Goal: Task Accomplishment & Management: Complete application form

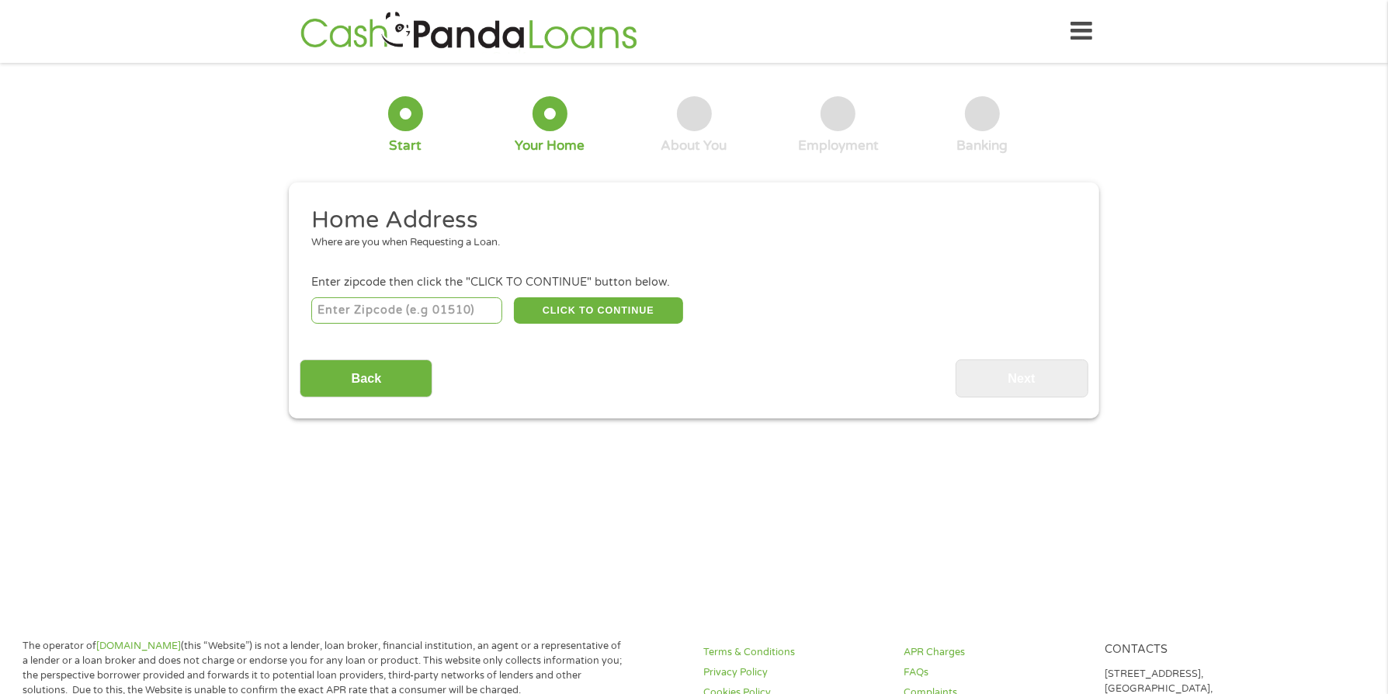
click at [462, 317] on input "number" at bounding box center [407, 310] width 192 height 26
type input "75707"
select select "[US_STATE]"
click at [645, 308] on button "CLICK TO CONTINUE" at bounding box center [598, 310] width 169 height 26
type input "75707"
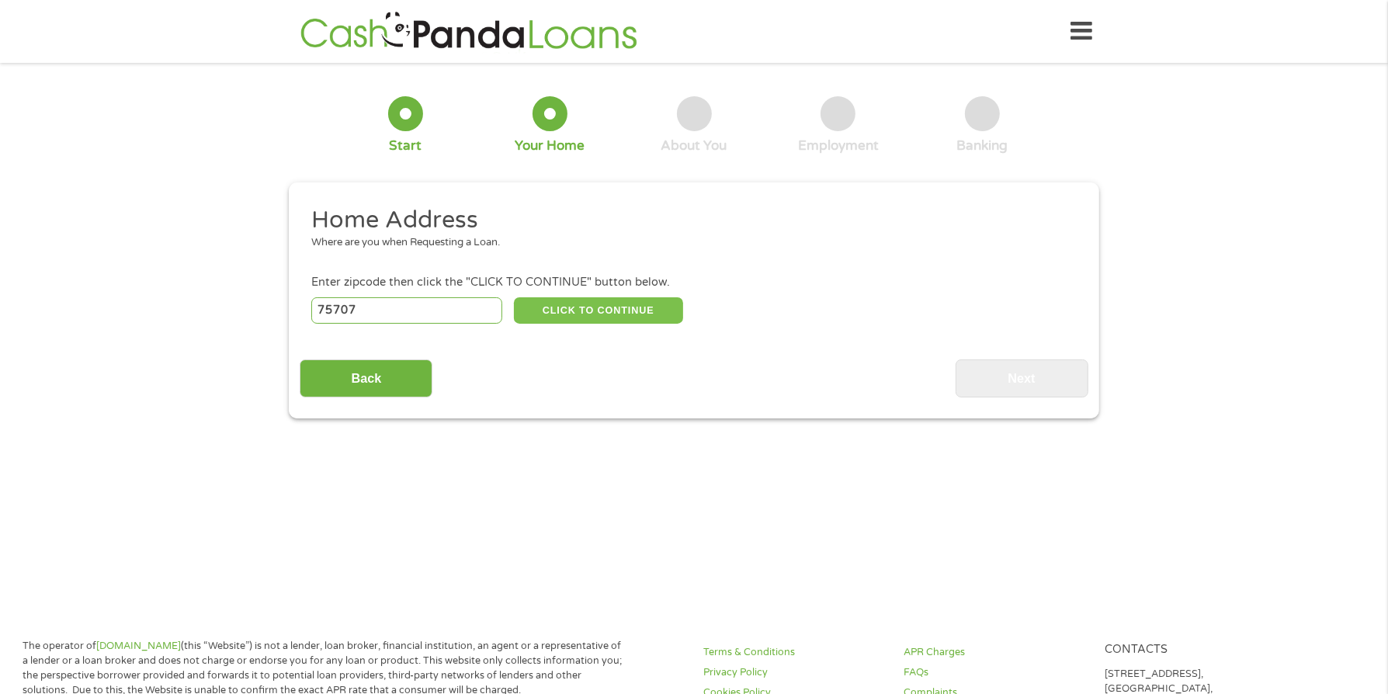
type input "[PERSON_NAME]"
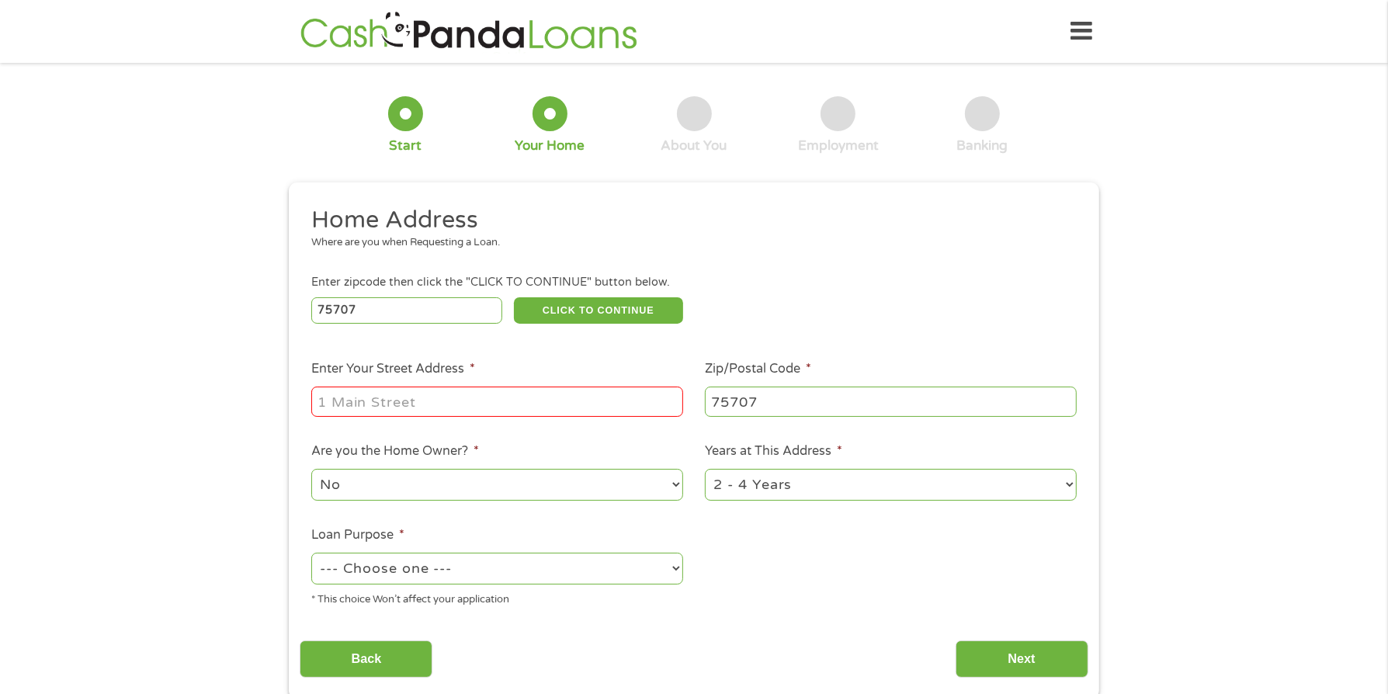
click at [524, 409] on input "Enter Your Street Address *" at bounding box center [497, 402] width 372 height 30
type input "[STREET_ADDRESS]"
click at [537, 492] on select "No Yes" at bounding box center [497, 485] width 372 height 32
select select "yes"
click at [311, 470] on select "No Yes" at bounding box center [497, 485] width 372 height 32
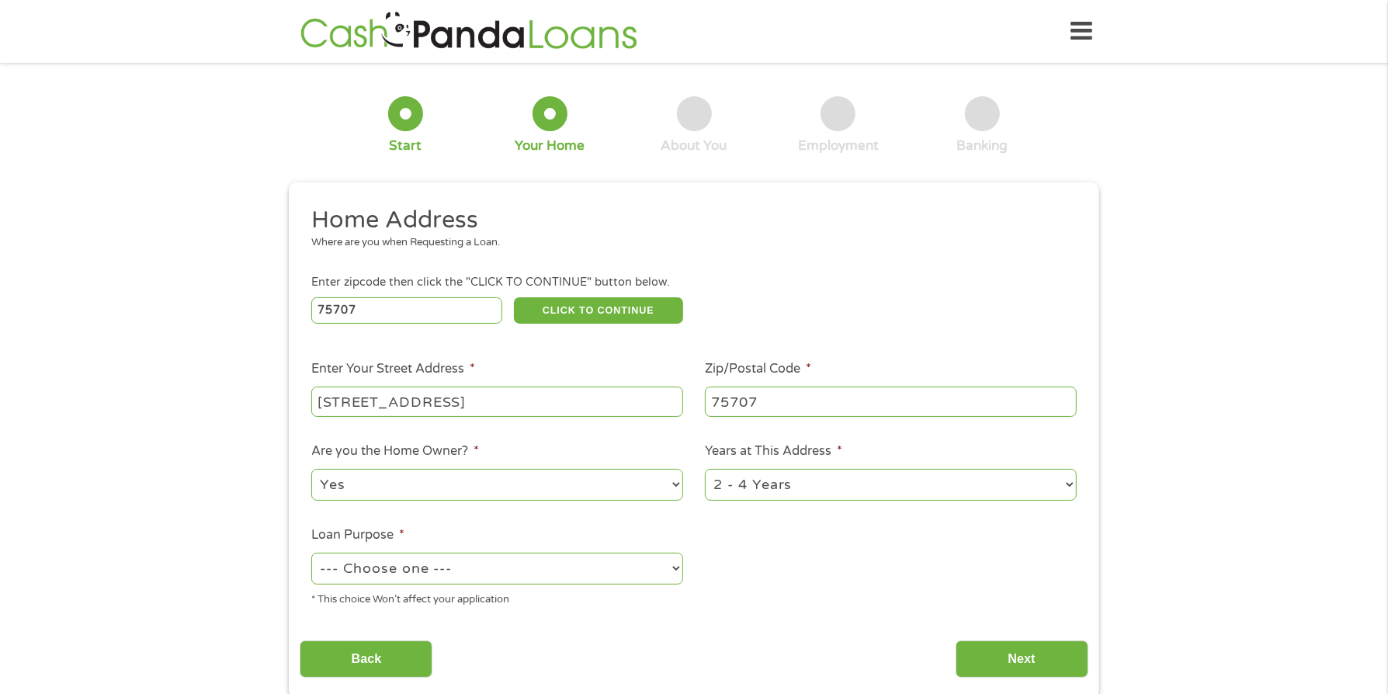
click at [802, 481] on select "1 Year or less 1 - 2 Years 2 - 4 Years Over 4 Years" at bounding box center [891, 485] width 372 height 32
click at [461, 569] on select "--- Choose one --- Pay Bills Debt Consolidation Home Improvement Major Purchase…" at bounding box center [497, 569] width 372 height 32
select select "shorttermcash"
click at [311, 554] on select "--- Choose one --- Pay Bills Debt Consolidation Home Improvement Major Purchase…" at bounding box center [497, 569] width 372 height 32
click at [1006, 662] on input "Next" at bounding box center [1022, 660] width 133 height 38
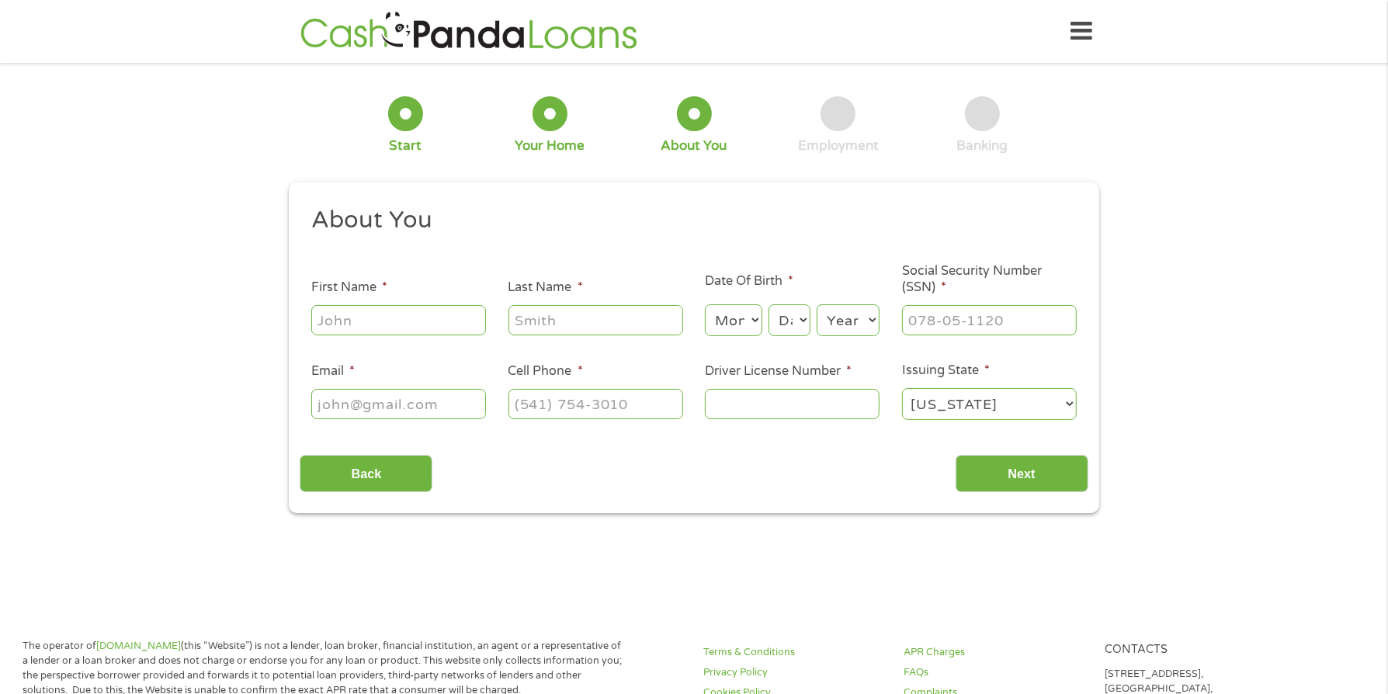
scroll to position [5, 6]
click at [354, 324] on input "First Name *" at bounding box center [398, 320] width 175 height 30
type input "[PERSON_NAME]"
type input "[EMAIL_ADDRESS][DOMAIN_NAME]"
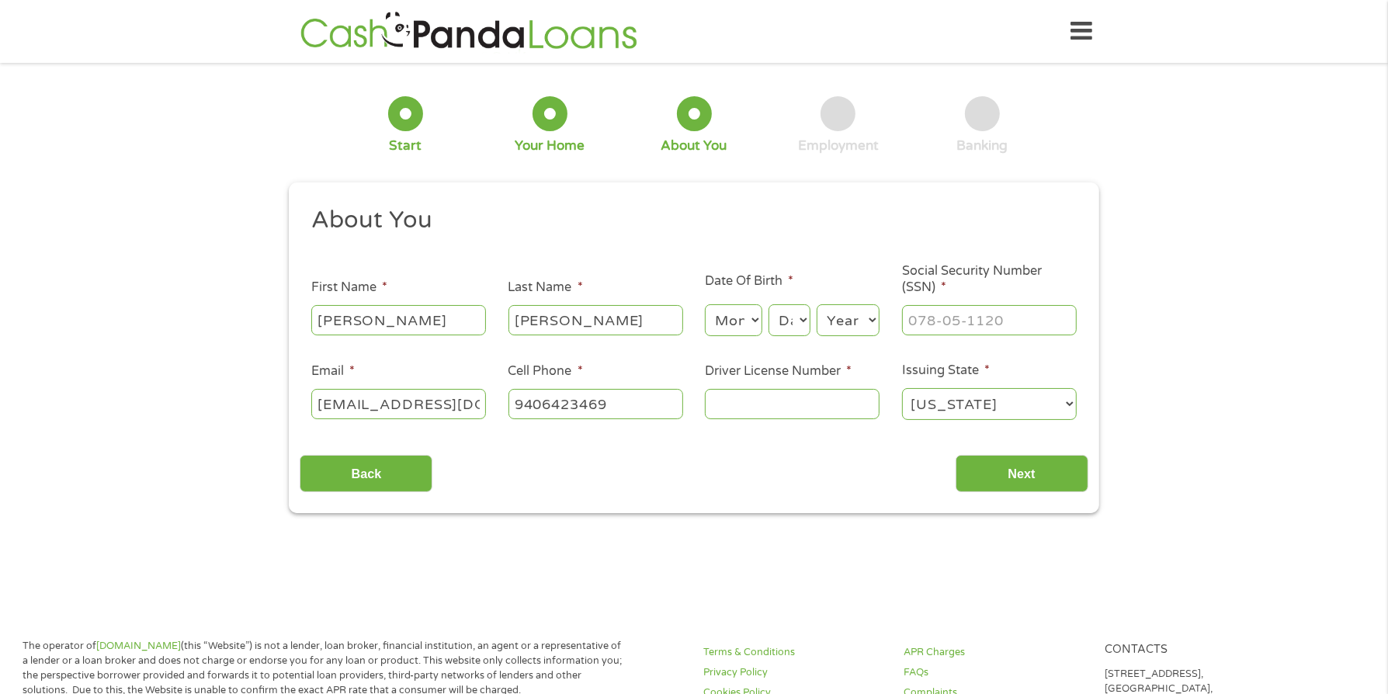
type input "[PHONE_NUMBER]"
click at [737, 322] on select "Month 1 2 3 4 5 6 7 8 9 10 11 12" at bounding box center [733, 320] width 57 height 32
select select "5"
click at [705, 305] on select "Month 1 2 3 4 5 6 7 8 9 10 11 12" at bounding box center [733, 320] width 57 height 32
click at [785, 321] on select "Day 1 2 3 4 5 6 7 8 9 10 11 12 13 14 15 16 17 18 19 20 21 22 23 24 25 26 27 28 …" at bounding box center [790, 320] width 42 height 32
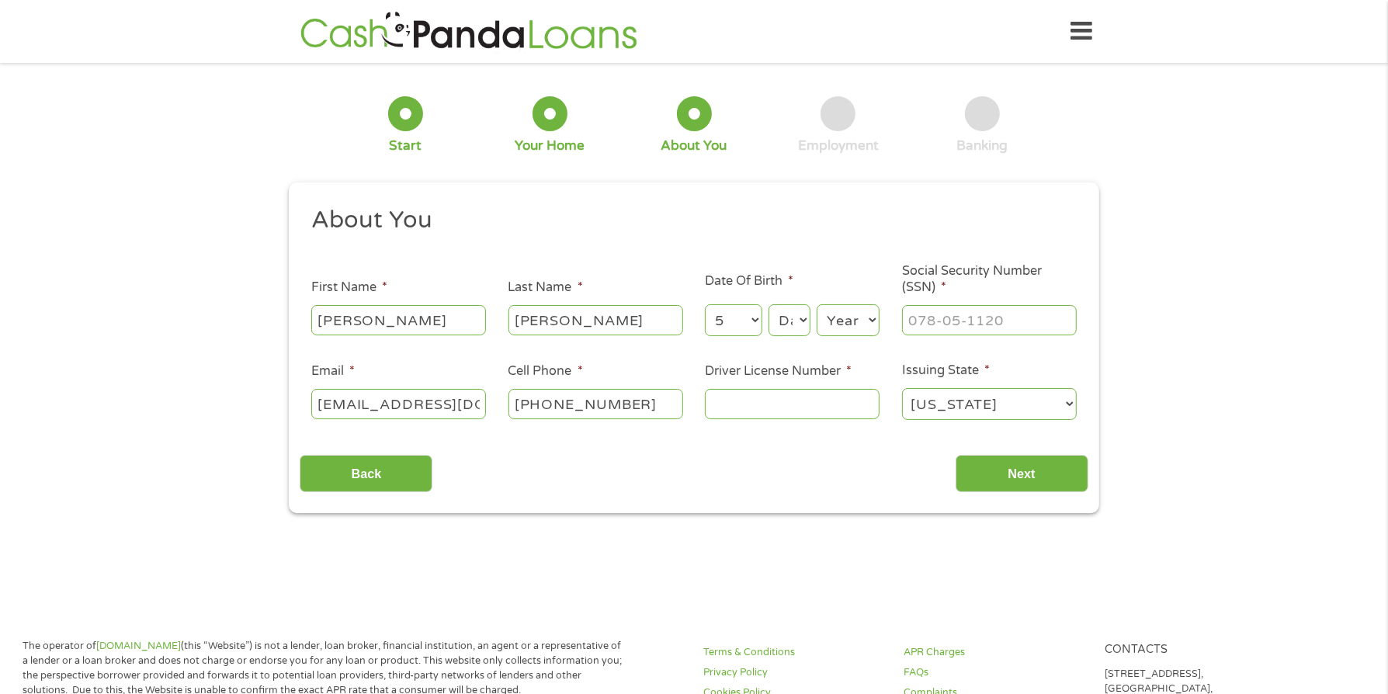
select select "23"
click at [769, 305] on select "Day 1 2 3 4 5 6 7 8 9 10 11 12 13 14 15 16 17 18 19 20 21 22 23 24 25 26 27 28 …" at bounding box center [790, 320] width 42 height 32
click at [852, 326] on select "Year [DATE] 2006 2005 2004 2003 2002 2001 2000 1999 1998 1997 1996 1995 1994 19…" at bounding box center [848, 320] width 63 height 32
select select "1986"
click at [817, 305] on select "Year [DATE] 2006 2005 2004 2003 2002 2001 2000 1999 1998 1997 1996 1995 1994 19…" at bounding box center [848, 320] width 63 height 32
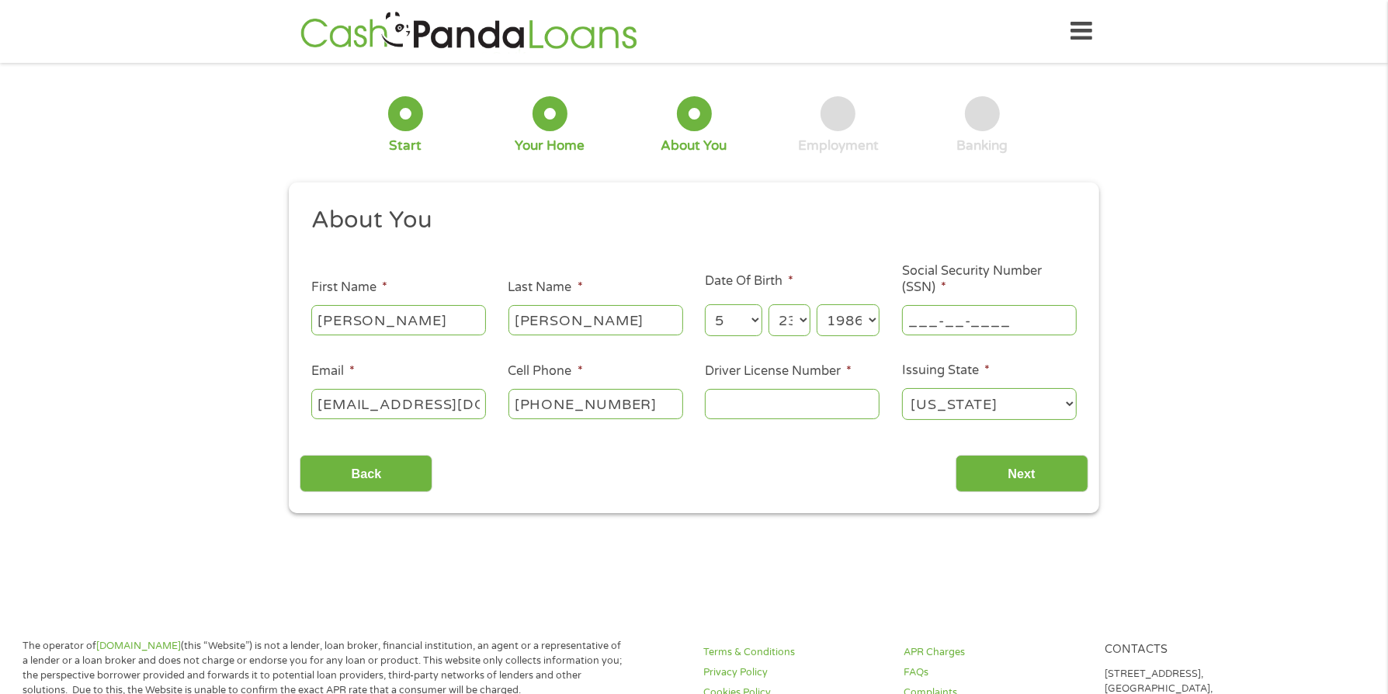
click at [995, 321] on input "___-__-____" at bounding box center [989, 320] width 175 height 30
type input "639-07-3209"
click at [850, 401] on input "Driver License Number *" at bounding box center [792, 404] width 175 height 30
type input "20155115"
click at [1063, 487] on input "Next" at bounding box center [1022, 474] width 133 height 38
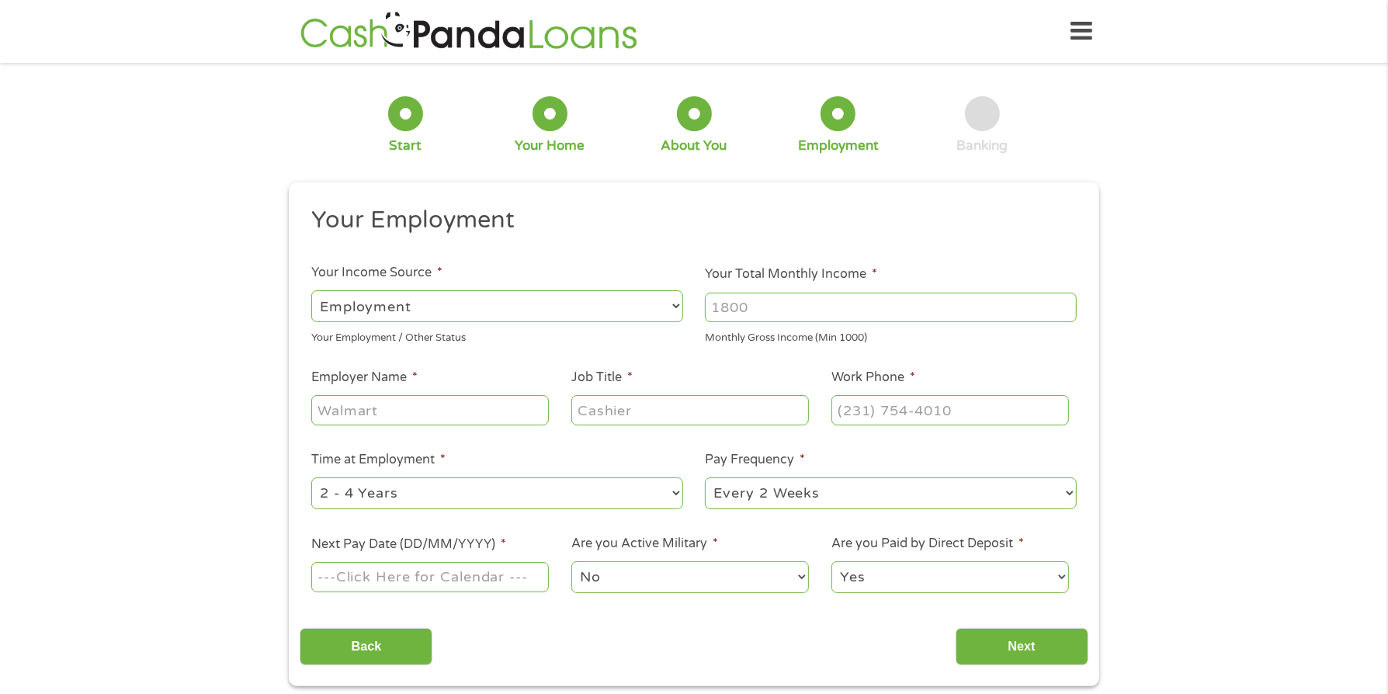
click at [786, 295] on input "Your Total Monthly Income *" at bounding box center [891, 308] width 372 height 30
click at [816, 302] on input "Your Total Monthly Income *" at bounding box center [891, 308] width 372 height 30
type input "6833.00"
click at [439, 424] on input "Employer Name *" at bounding box center [430, 410] width 238 height 30
type input "Imagine Learning LLC"
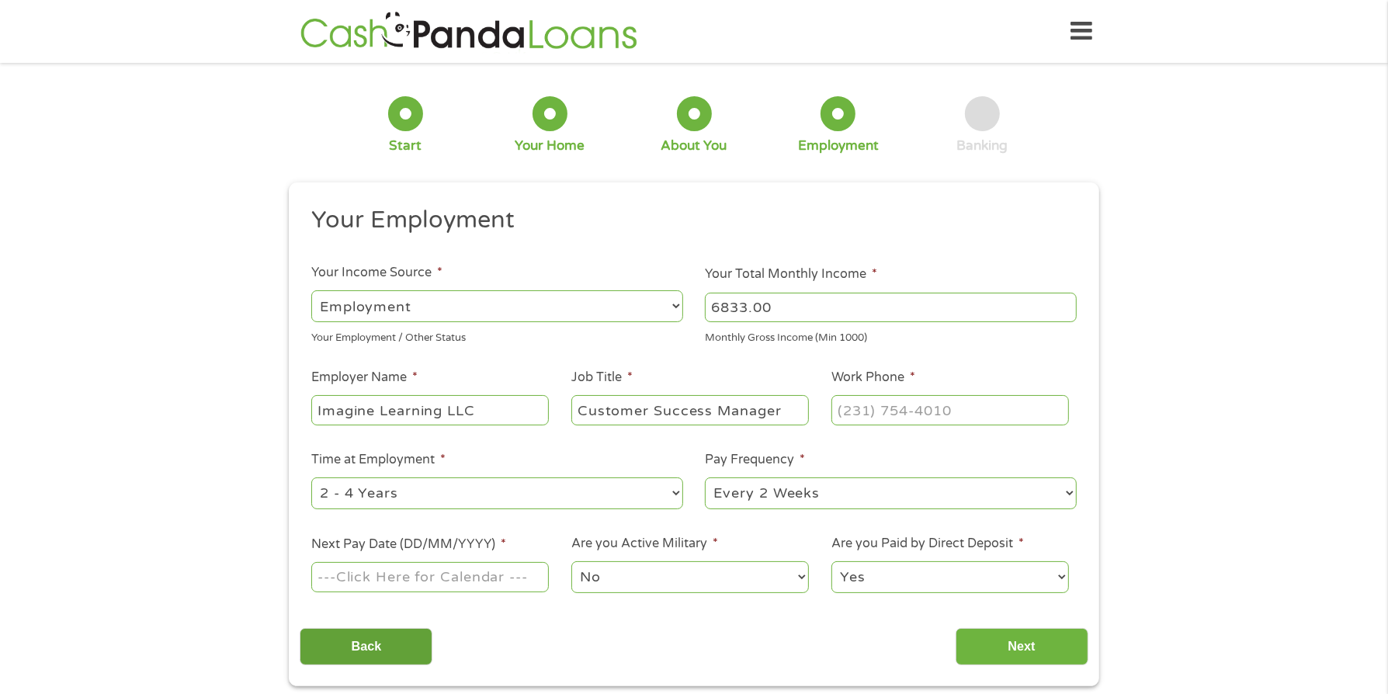
type input "Customer Success Manager"
type input "[PHONE_NUMBER]"
click at [477, 566] on input "Next Pay Date (DD/MM/YYYY) *" at bounding box center [430, 577] width 238 height 30
click at [483, 573] on input "Next Pay Date (DD/MM/YYYY) *" at bounding box center [430, 577] width 238 height 30
click at [491, 579] on input "Next Pay Date (DD/MM/YYYY) *" at bounding box center [430, 577] width 238 height 30
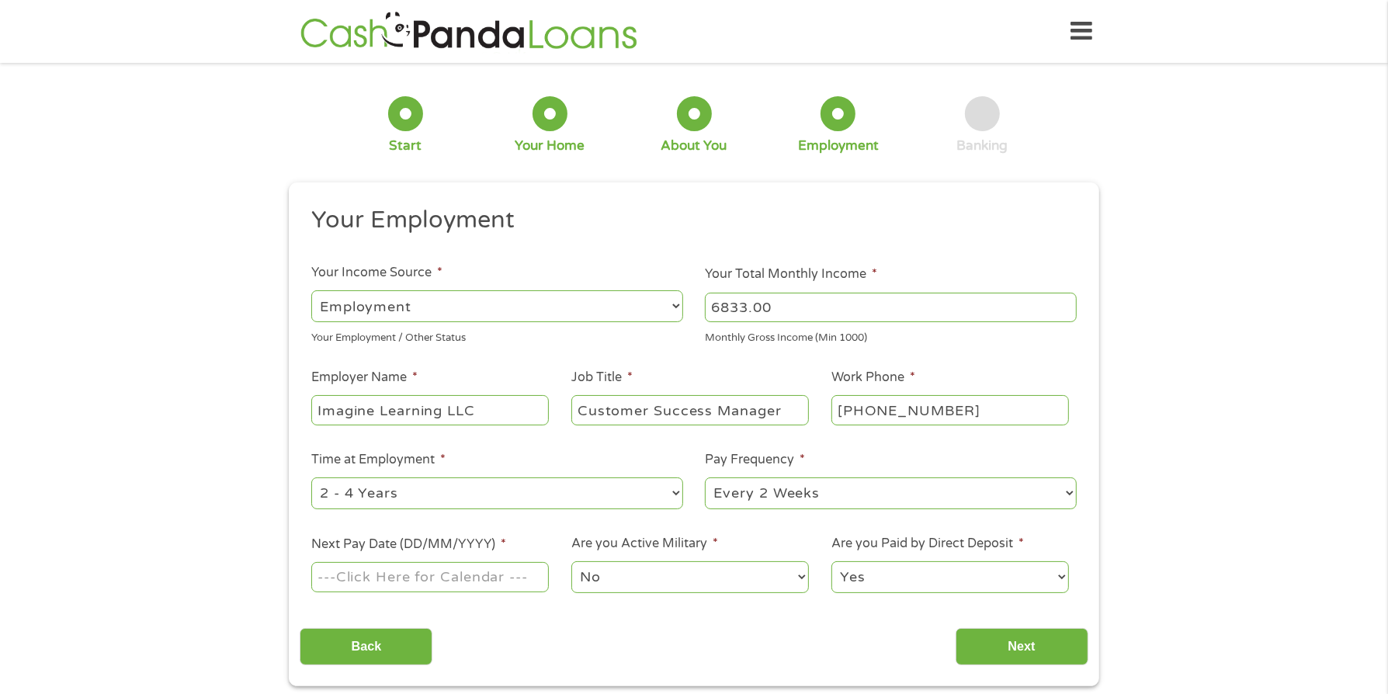
click at [505, 582] on input "Next Pay Date (DD/MM/YYYY) *" at bounding box center [430, 577] width 238 height 30
type input "[DATE]"
click at [506, 485] on select "--- Choose one --- 1 Year or less 1 - 2 Years 2 - 4 Years Over 4 Years" at bounding box center [497, 494] width 372 height 32
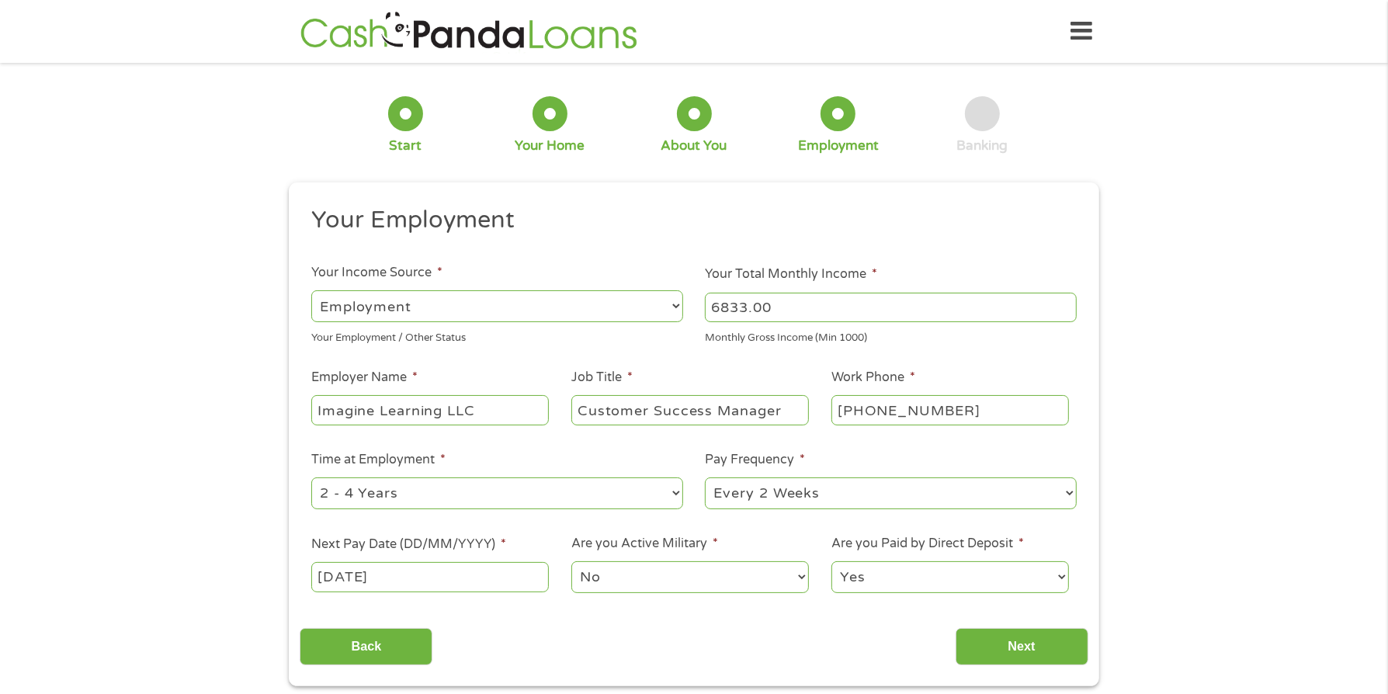
select select "60months"
click at [311, 478] on select "--- Choose one --- 1 Year or less 1 - 2 Years 2 - 4 Years Over 4 Years" at bounding box center [497, 494] width 372 height 32
click at [1028, 642] on input "Next" at bounding box center [1022, 647] width 133 height 38
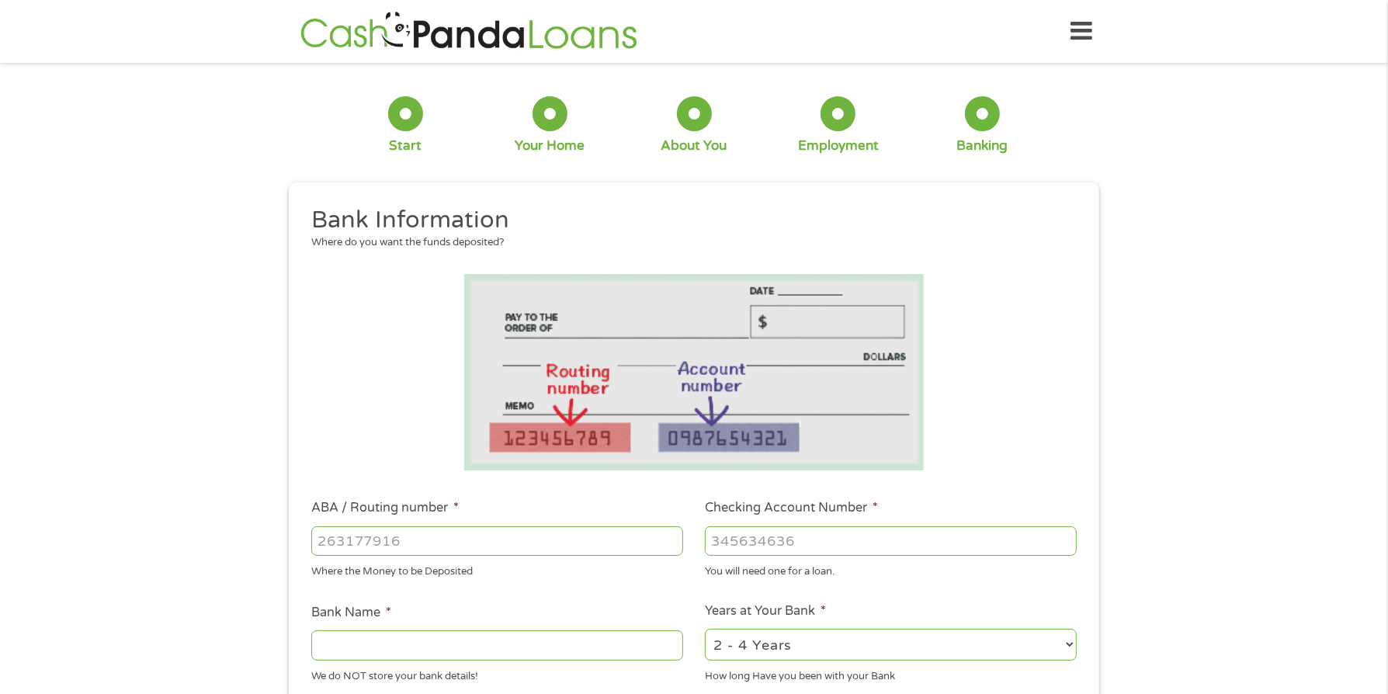
click at [492, 553] on input "ABA / Routing number *" at bounding box center [497, 541] width 372 height 30
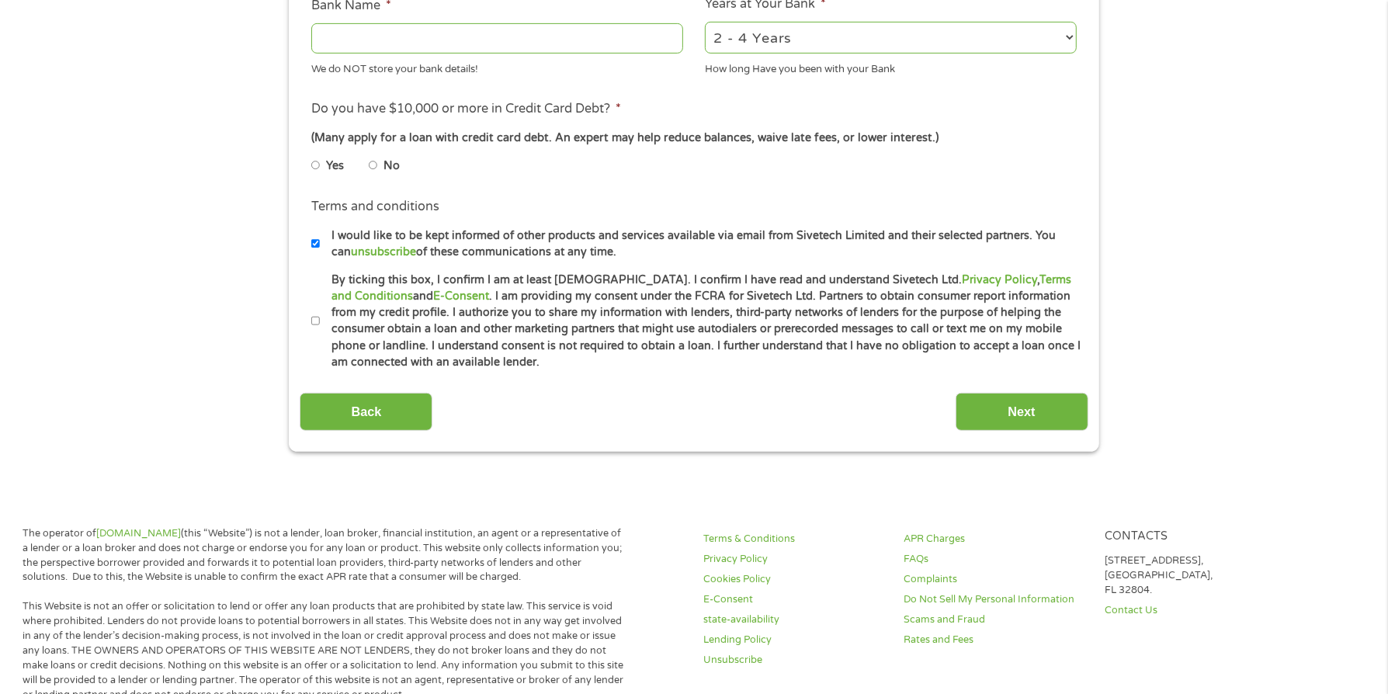
scroll to position [89, 0]
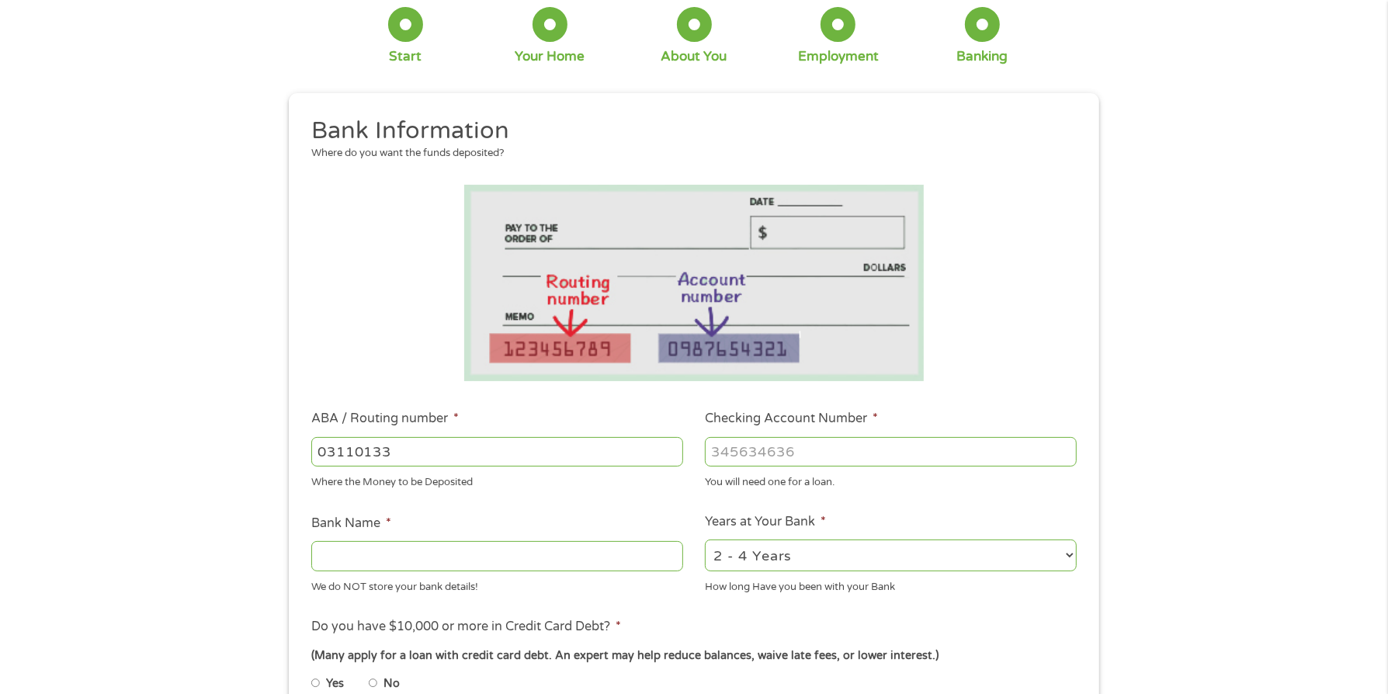
type input "031101334"
type input "SoFi Bank, National Association"
type input "031101334"
click at [807, 454] on input "Checking Account Number *" at bounding box center [891, 452] width 372 height 30
click at [770, 551] on select "2 - 4 Years 6 - 12 Months 1 - 2 Years Over 4 Years" at bounding box center [891, 556] width 372 height 32
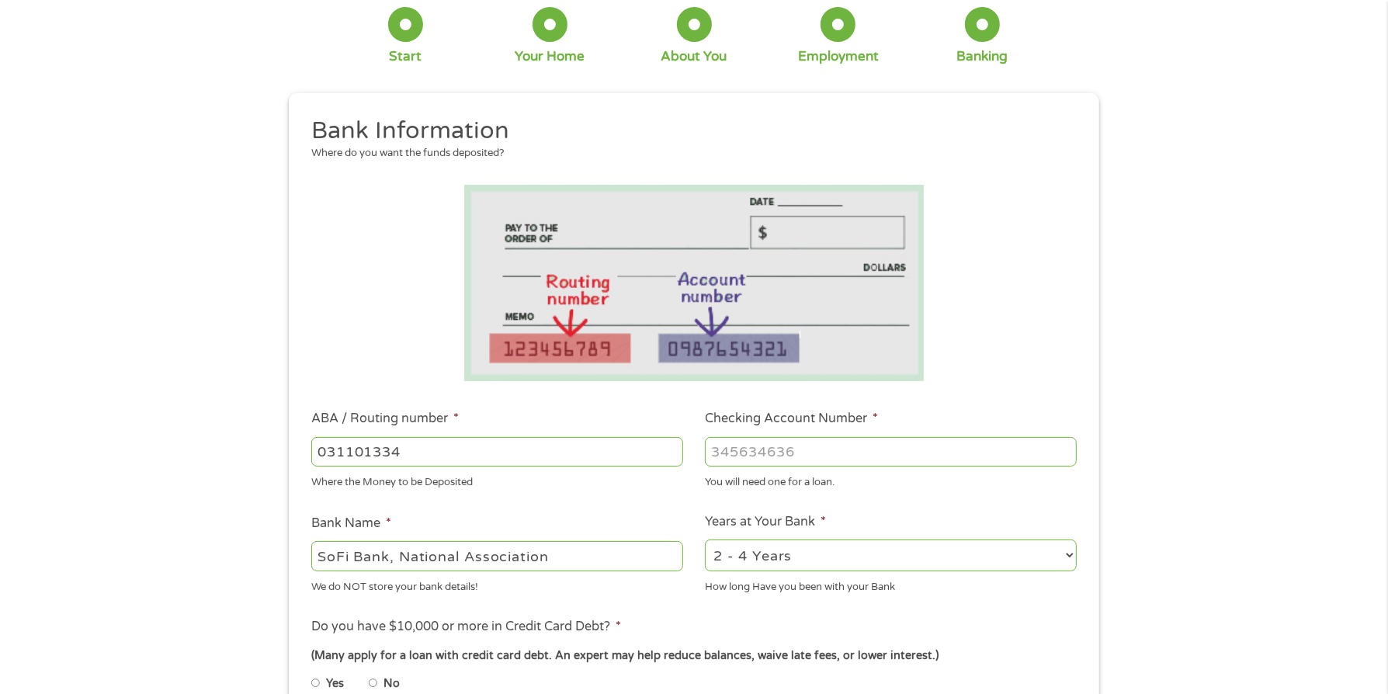
select select "24months"
click at [705, 540] on select "2 - 4 Years 6 - 12 Months 1 - 2 Years Over 4 Years" at bounding box center [891, 556] width 372 height 32
click at [788, 452] on input "Checking Account Number *" at bounding box center [891, 452] width 372 height 30
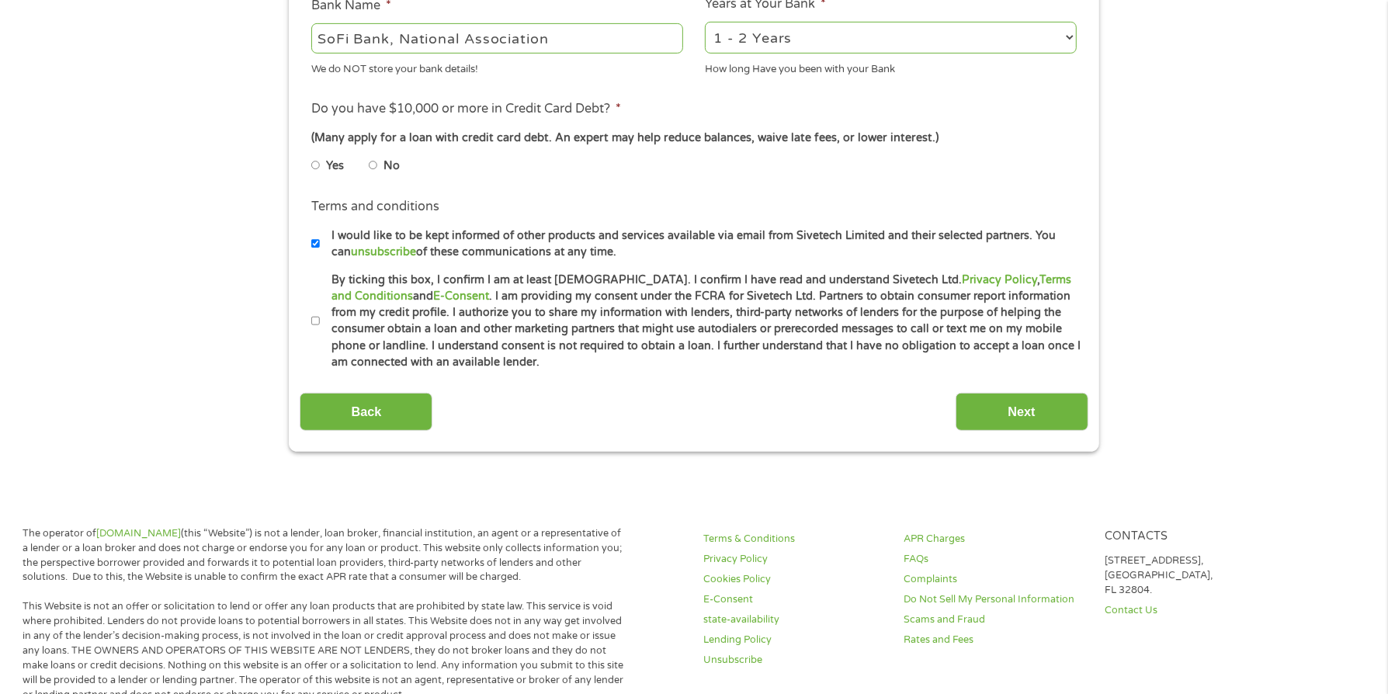
type input "411037466550"
click at [375, 162] on input "No" at bounding box center [373, 165] width 9 height 25
radio input "true"
click at [319, 315] on input "By ticking this box, I confirm I am at least [DEMOGRAPHIC_DATA]. I confirm I ha…" at bounding box center [315, 321] width 9 height 25
checkbox input "true"
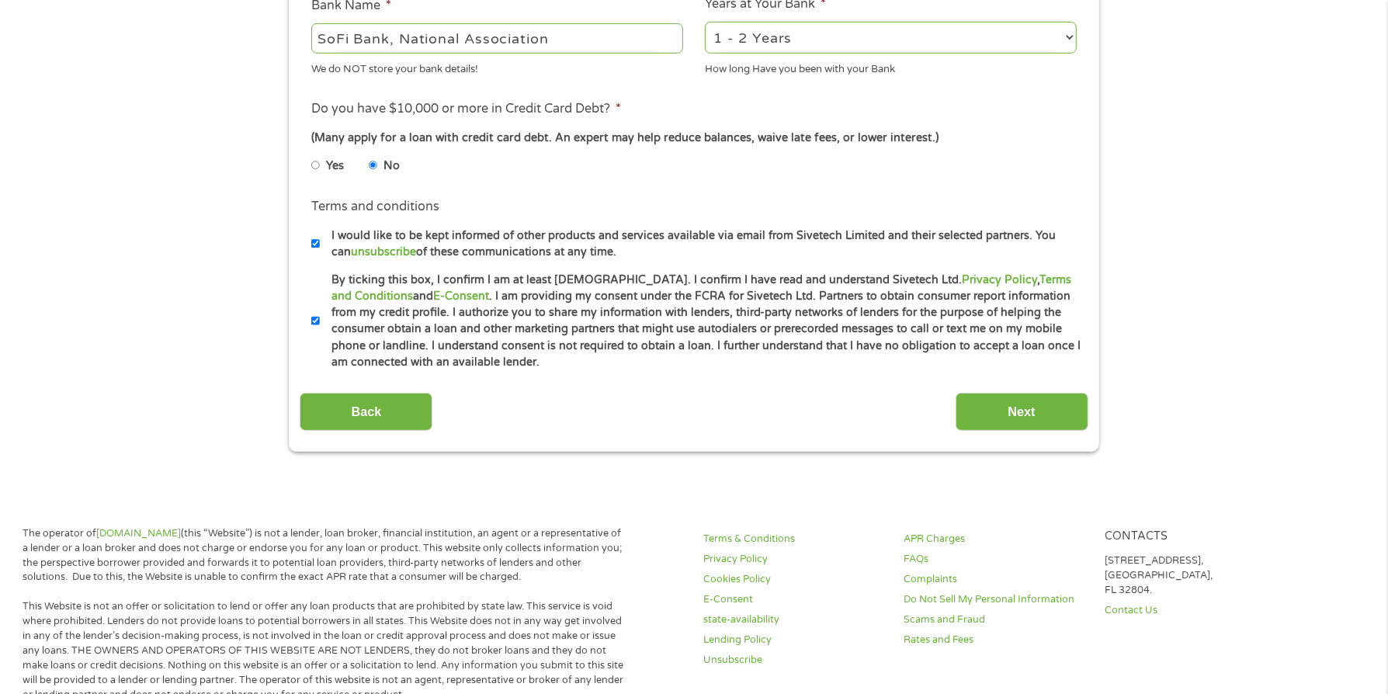
click at [314, 243] on input "I would like to be kept informed of other products and services available via e…" at bounding box center [315, 243] width 9 height 25
checkbox input "false"
click at [1047, 415] on input "Next" at bounding box center [1022, 412] width 133 height 38
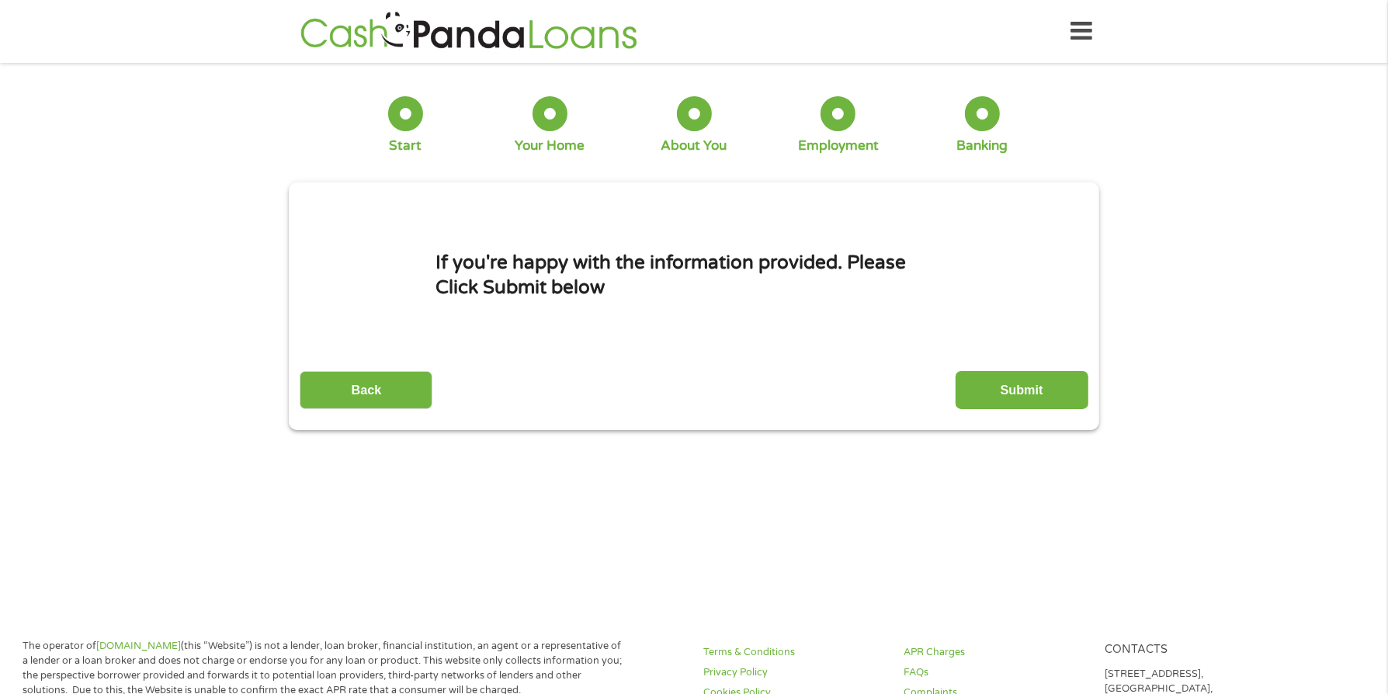
scroll to position [0, 0]
click at [1061, 395] on input "Submit" at bounding box center [1022, 390] width 133 height 38
